Goal: Task Accomplishment & Management: Use online tool/utility

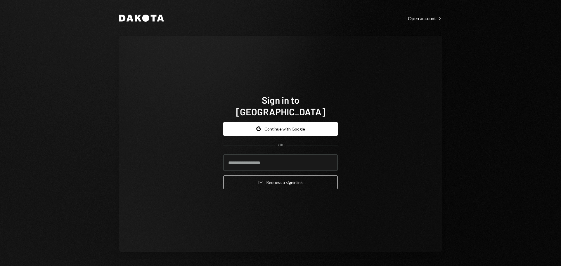
type input "**********"
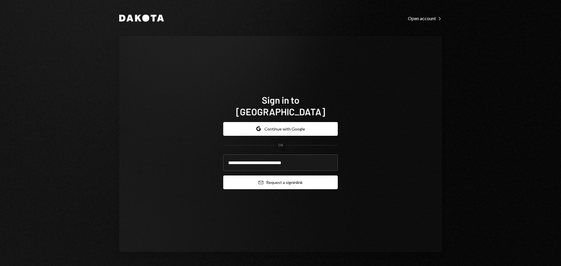
click at [270, 181] on button "Email Request a sign in link" at bounding box center [280, 183] width 115 height 14
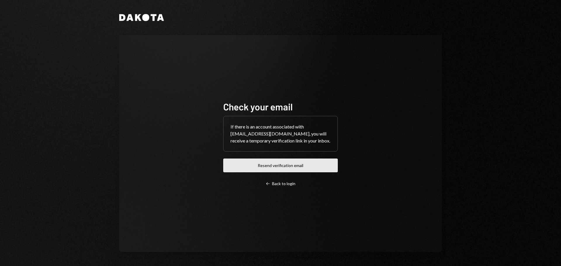
click at [254, 170] on button "Resend verification email" at bounding box center [280, 166] width 115 height 14
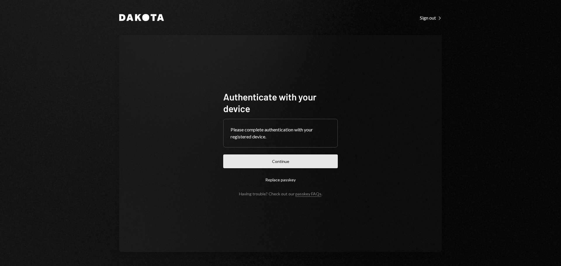
click at [327, 163] on button "Continue" at bounding box center [280, 162] width 115 height 14
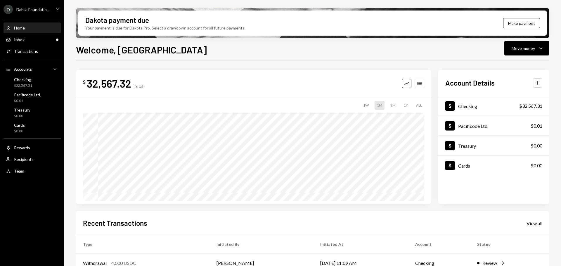
click at [37, 11] on div "Dahlia Foundatio..." at bounding box center [32, 9] width 33 height 5
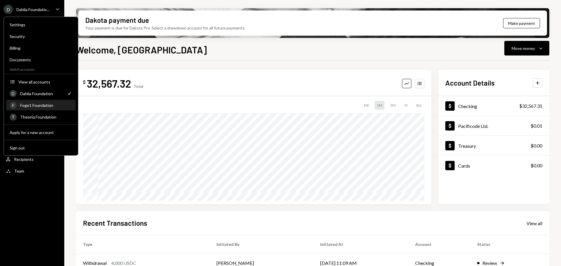
click at [33, 107] on div "Fogo1 Foundation" at bounding box center [46, 105] width 52 height 5
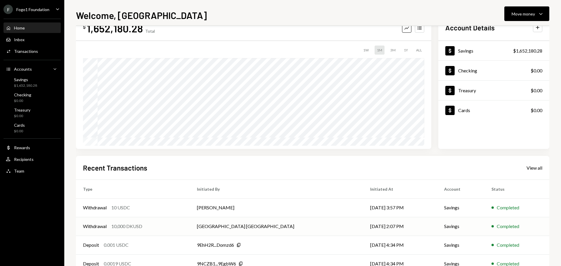
scroll to position [29, 0]
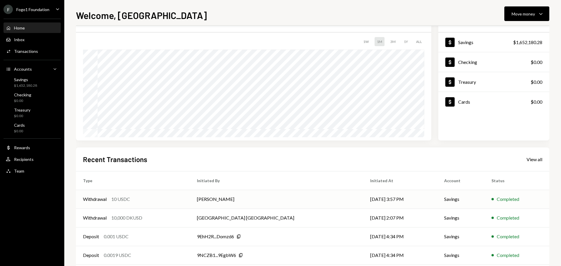
click at [288, 204] on td "[PERSON_NAME]" at bounding box center [276, 199] width 173 height 19
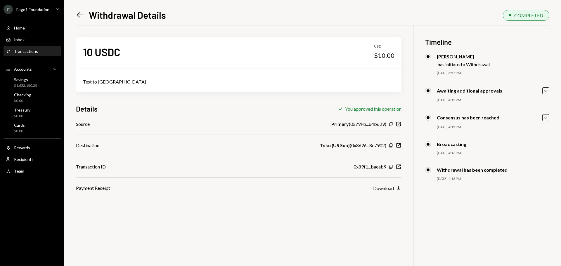
click at [77, 12] on icon "Left Arrow" at bounding box center [80, 15] width 8 height 8
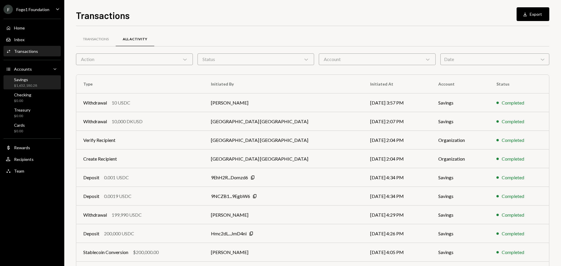
click at [34, 83] on div "Savings $1,652,180.28" at bounding box center [25, 82] width 23 height 11
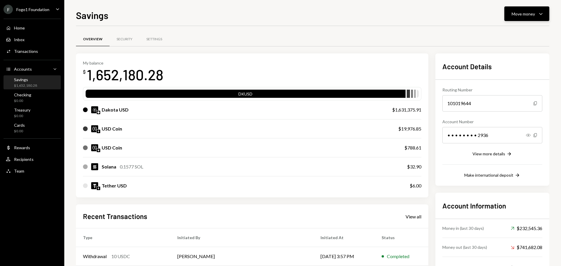
click at [526, 18] on button "Move money Caret Down" at bounding box center [527, 13] width 45 height 15
click at [253, 96] on div "DKUSD" at bounding box center [246, 95] width 320 height 8
click at [516, 18] on button "Move money Caret Down" at bounding box center [527, 13] width 45 height 15
click at [511, 32] on div "Send" at bounding box center [522, 31] width 43 height 6
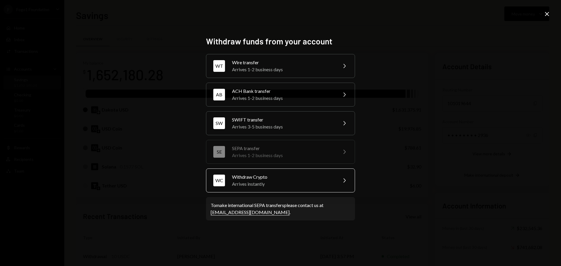
click at [261, 178] on div "Withdraw Crypto" at bounding box center [283, 177] width 102 height 7
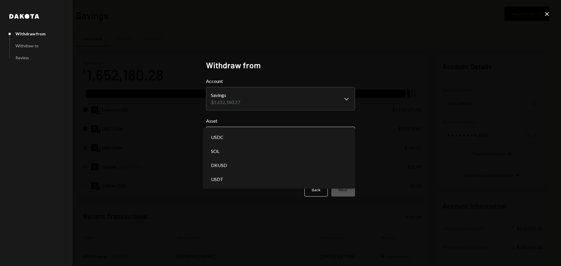
click at [228, 129] on body "F Fogo1 Foundation Caret Down Home Home Inbox Inbox Activities Transactions Acc…" at bounding box center [280, 133] width 561 height 266
select select "*****"
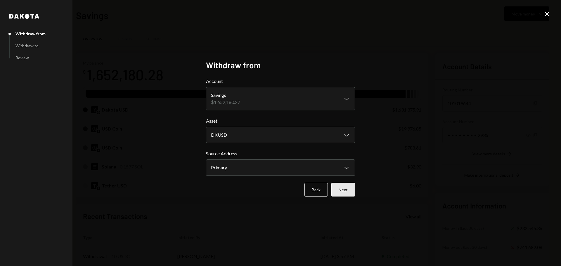
click at [344, 193] on button "Next" at bounding box center [344, 190] width 24 height 14
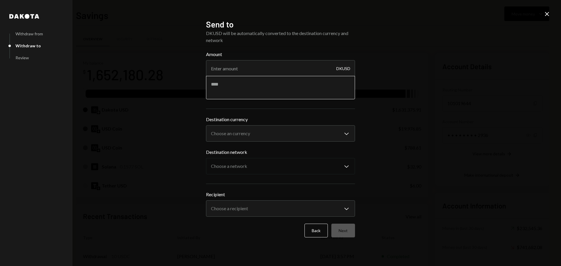
click at [240, 88] on textarea at bounding box center [280, 87] width 149 height 23
click at [238, 71] on input "Amount" at bounding box center [280, 68] width 149 height 16
paste input "1067058.44"
click at [227, 69] on input "1067058.44" at bounding box center [280, 68] width 149 height 16
type input "1067048.44"
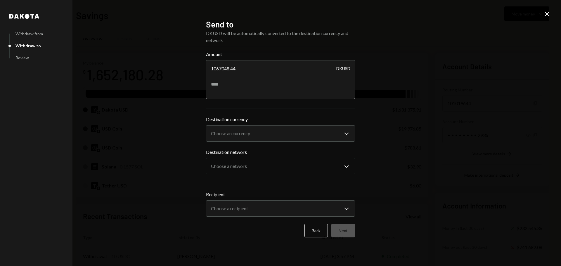
click at [251, 92] on textarea at bounding box center [280, 87] width 149 height 23
click at [225, 85] on textarea "**********" at bounding box center [280, 87] width 149 height 23
type textarea "**********"
click at [242, 134] on body "F Fogo1 Foundation Caret Down Home Home Inbox Inbox Activities Transactions Acc…" at bounding box center [280, 133] width 561 height 266
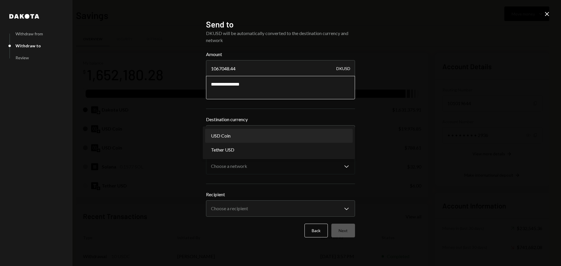
select select "****"
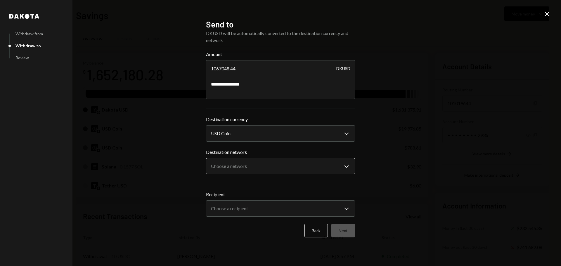
click at [233, 167] on body "F Fogo1 Foundation Caret Down Home Home Inbox Inbox Activities Transactions Acc…" at bounding box center [280, 133] width 561 height 266
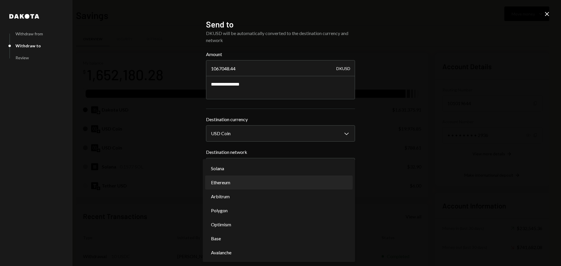
select select "**********"
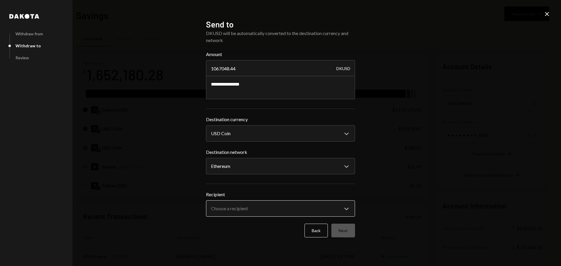
click at [235, 209] on body "F Fogo1 Foundation Caret Down Home Home Inbox Inbox Activities Transactions Acc…" at bounding box center [280, 133] width 561 height 266
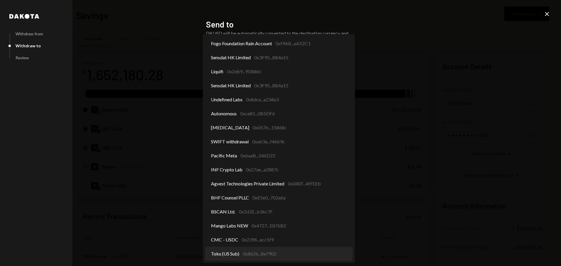
select select "**********"
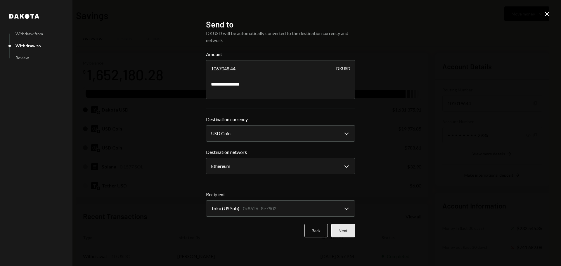
click at [339, 232] on button "Next" at bounding box center [344, 231] width 24 height 14
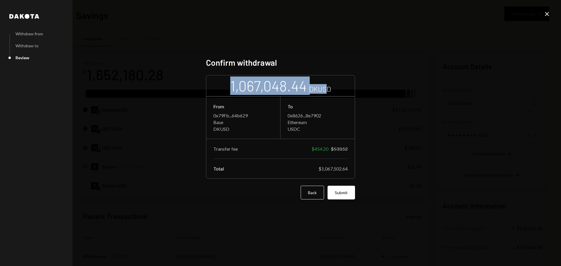
drag, startPoint x: 231, startPoint y: 89, endPoint x: 328, endPoint y: 88, distance: 96.5
click at [328, 88] on div "1,067,048.44 DKUSD" at bounding box center [280, 86] width 101 height 18
click at [325, 89] on div "DKUSD" at bounding box center [320, 89] width 22 height 10
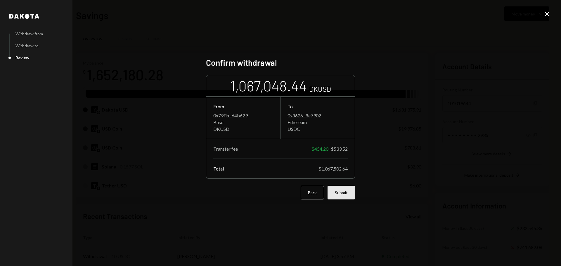
click at [338, 196] on button "Submit" at bounding box center [341, 193] width 27 height 14
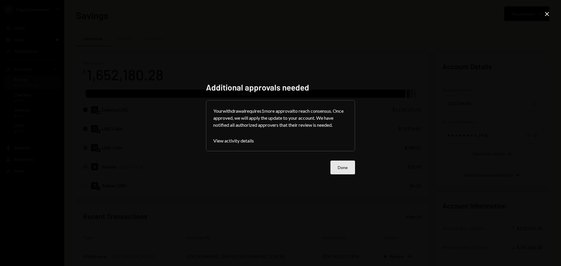
click at [348, 169] on button "Done" at bounding box center [343, 168] width 25 height 14
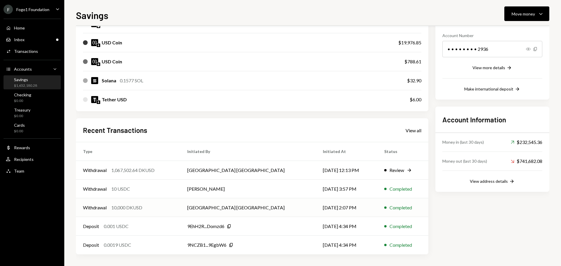
scroll to position [28, 0]
